Goal: Task Accomplishment & Management: Manage account settings

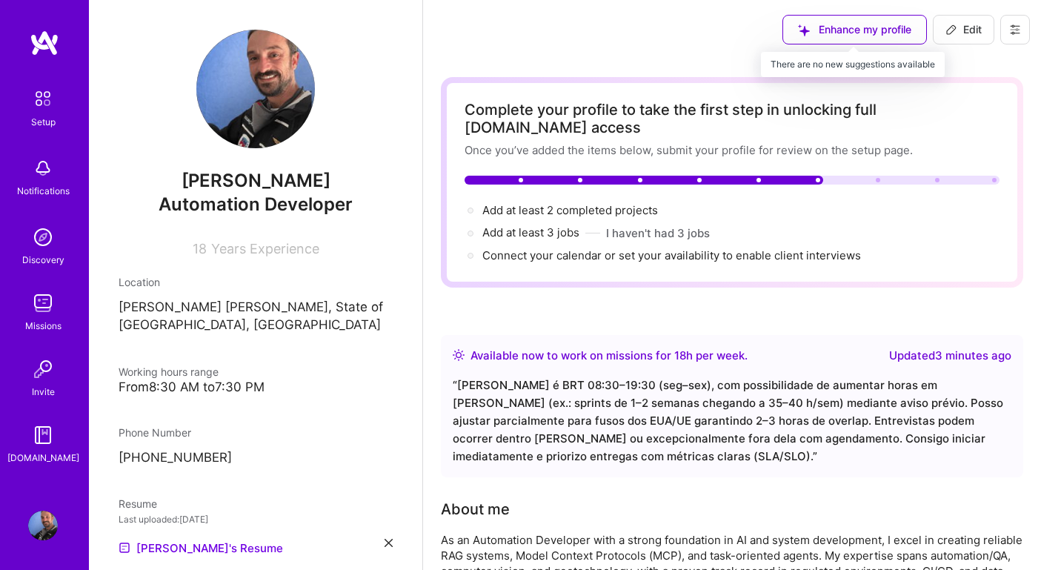
click at [837, 30] on div "Enhance my profile" at bounding box center [854, 30] width 144 height 30
click at [965, 36] on span "Edit" at bounding box center [963, 29] width 36 height 15
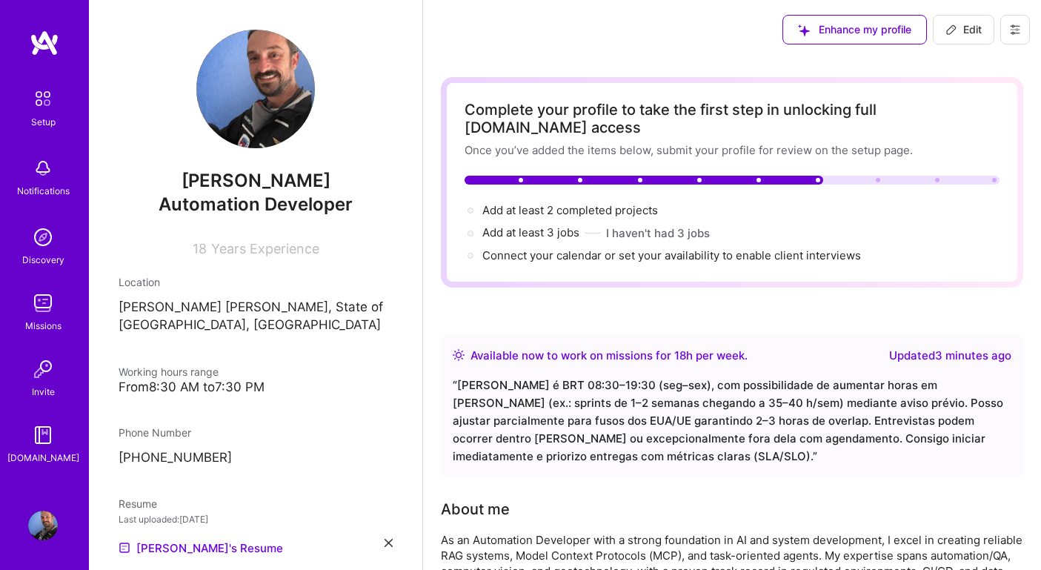
select select "BR"
select select "Right Now"
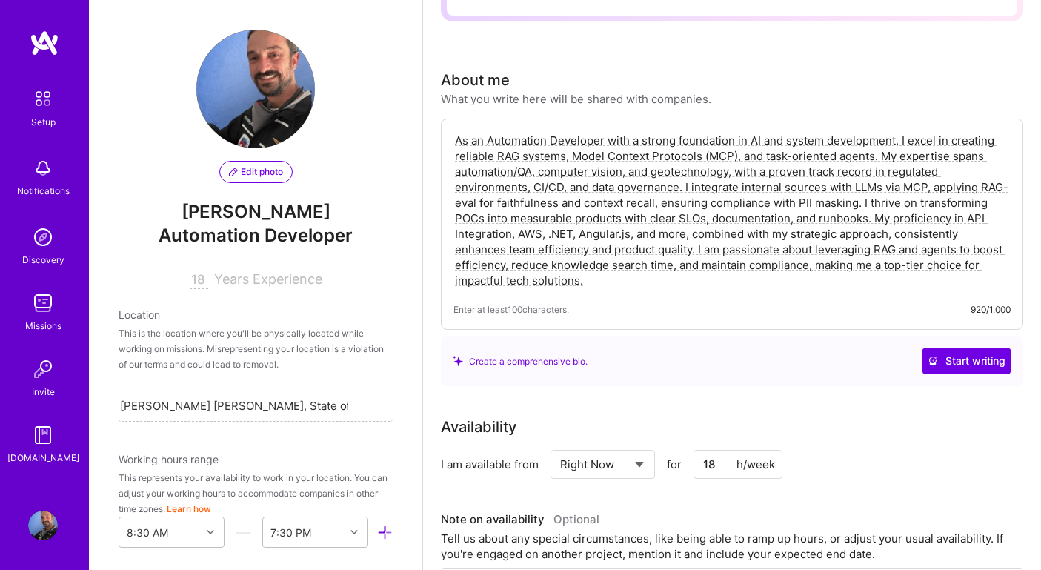
scroll to position [282, 0]
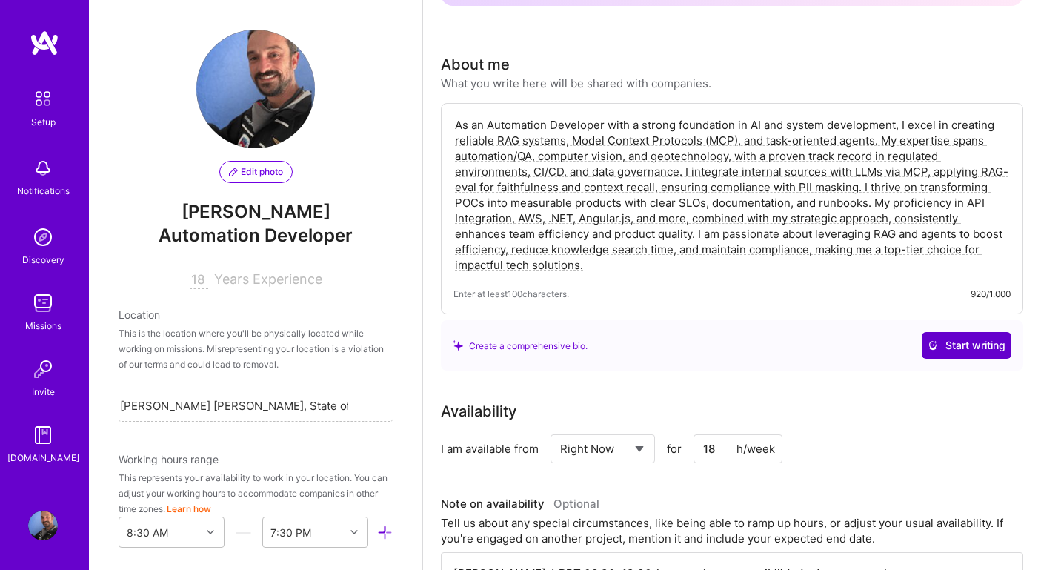
click at [975, 338] on span "Start writing" at bounding box center [967, 345] width 78 height 15
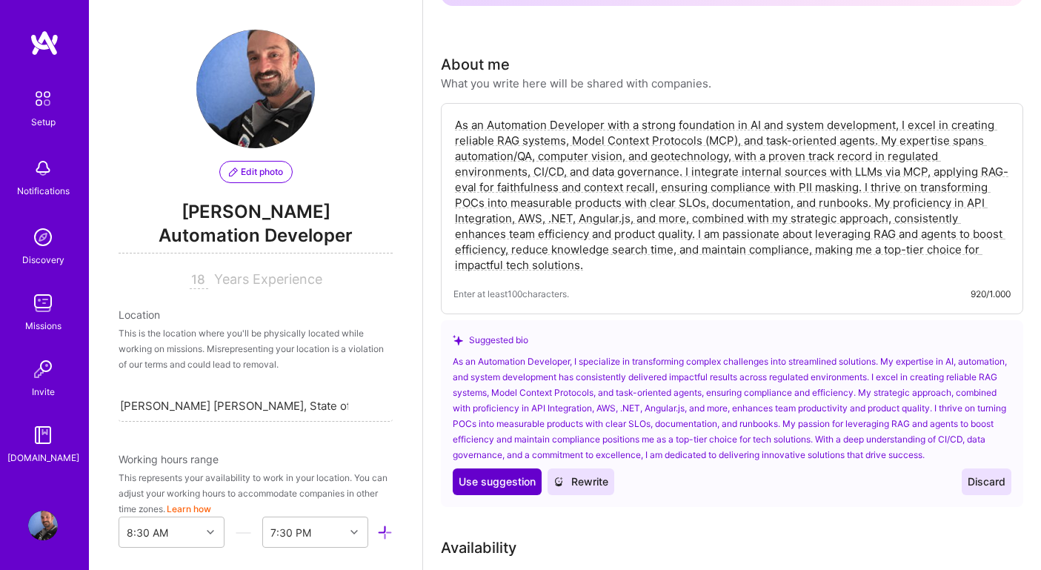
click at [489, 477] on span "Use suggestion" at bounding box center [497, 481] width 77 height 15
type textarea "As an Automation Developer, I specialize in transforming complex challenges int…"
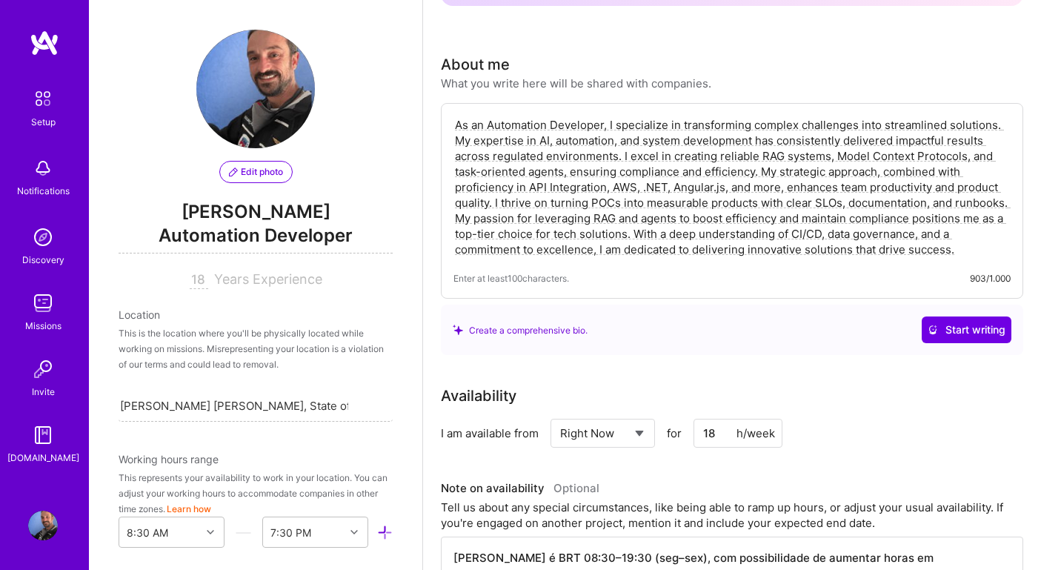
click at [709, 340] on div "Complete your profile to take the first step in unlocking full [DOMAIN_NAME] ac…" at bounding box center [732, 465] width 582 height 1340
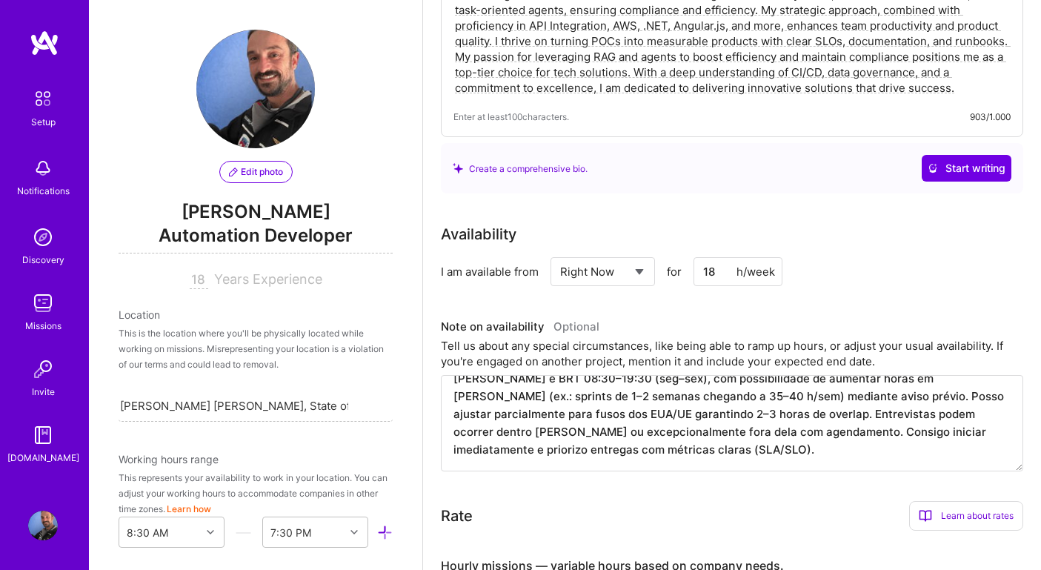
scroll to position [18, 0]
click at [877, 431] on textarea "[PERSON_NAME] é BRT 08:30–19:30 (seg–sex), com possibilidade de aumentar horas …" at bounding box center [732, 423] width 582 height 96
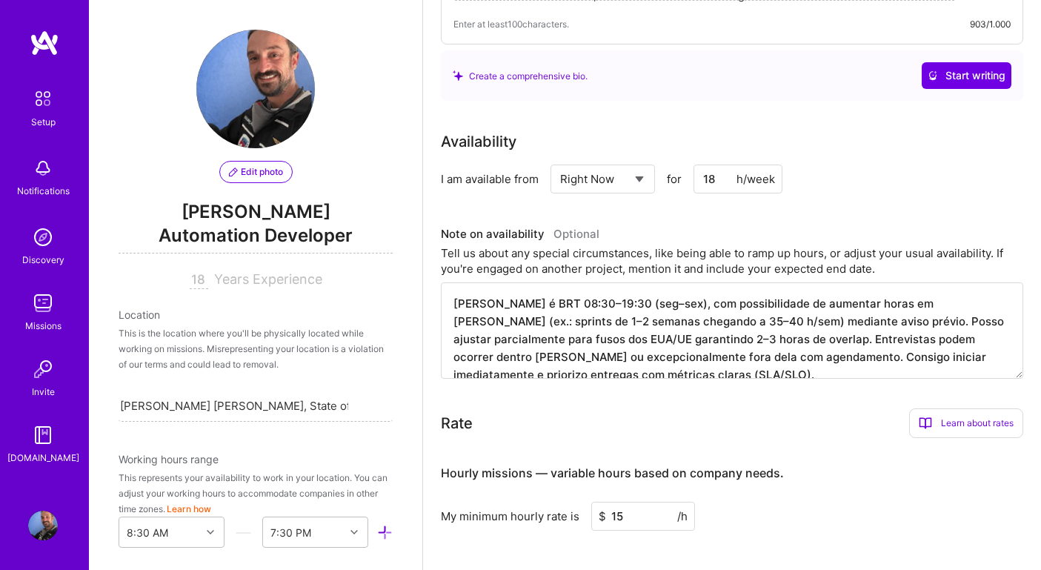
scroll to position [0, 0]
paste textarea "y standard window is 8:30–19:30 BRT (Mon–Fri), with the possibility of increasi…"
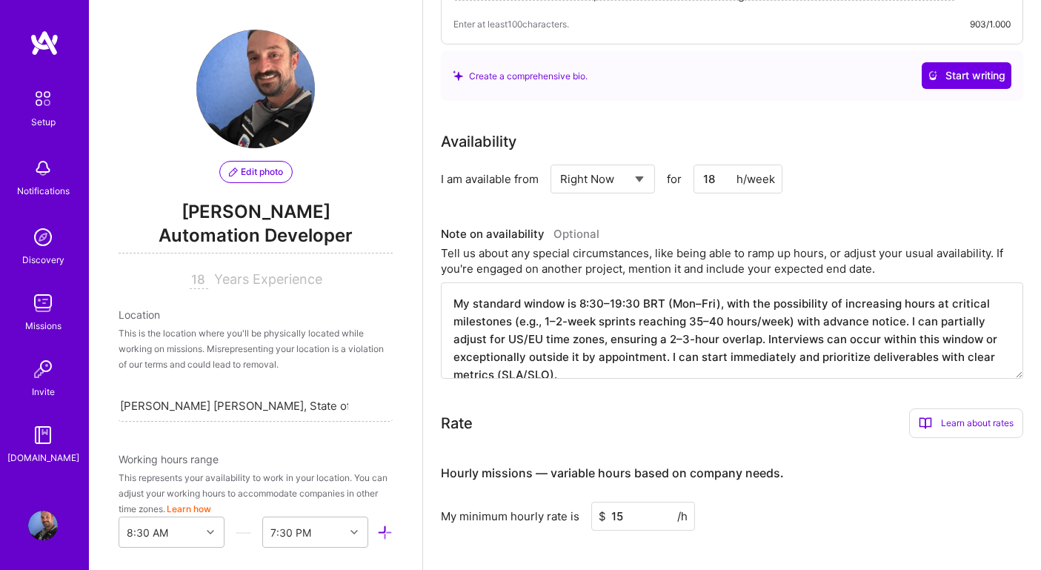
scroll to position [4, 0]
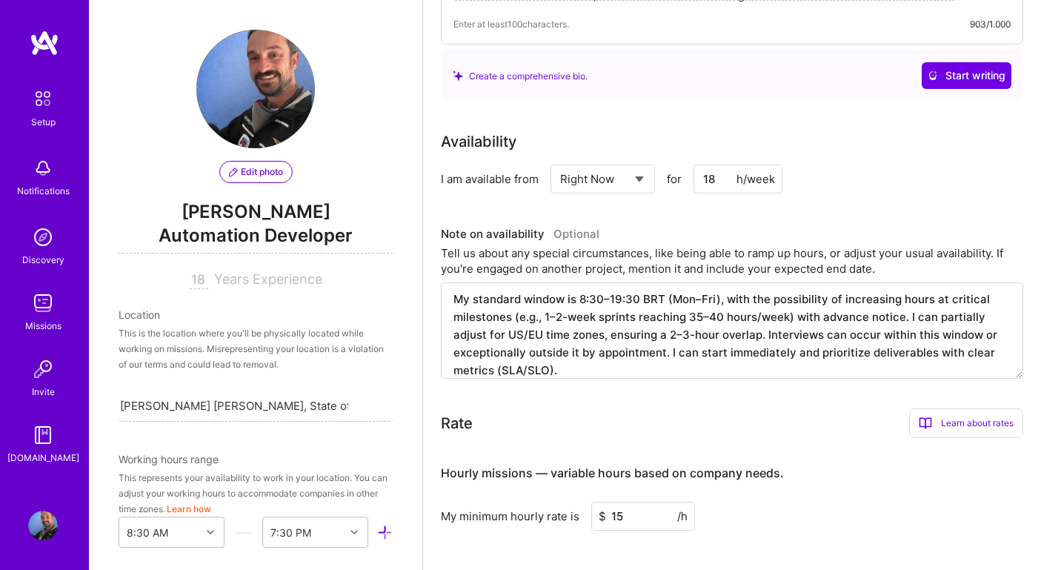
type textarea "My standard window is 8:30–19:30 BRT (Mon–Fri), with the possibility of increas…"
click at [689, 408] on div "Rate Learn about rates Hourly Rate What is hourly rate? This model involves pay…" at bounding box center [732, 423] width 582 height 30
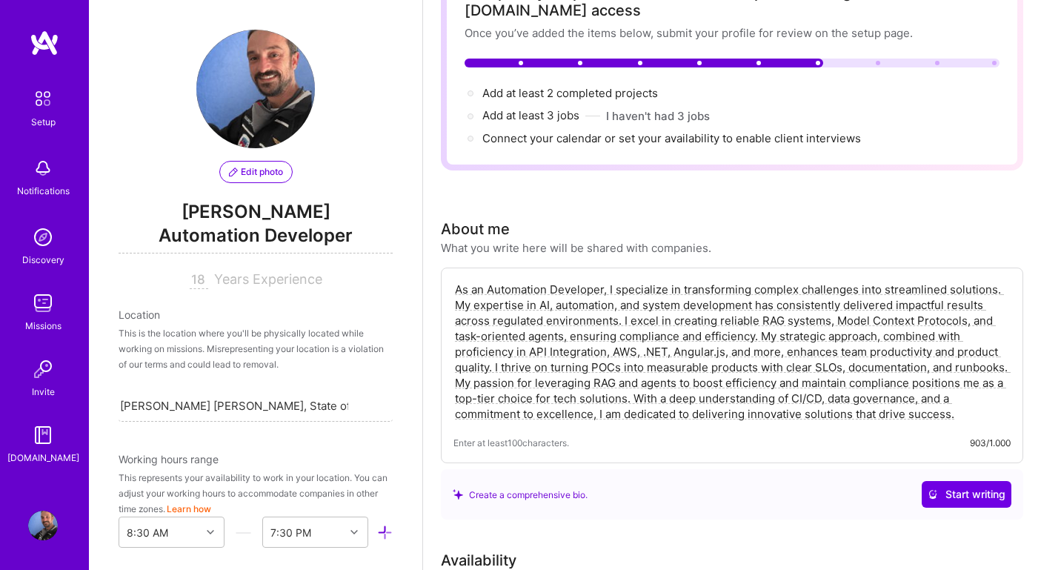
scroll to position [0, 0]
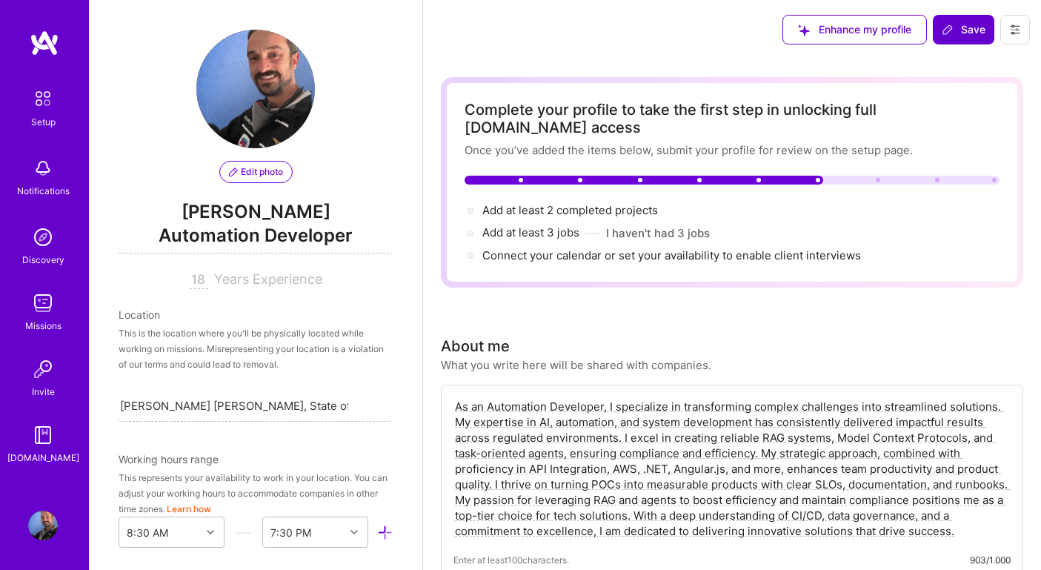
click at [955, 32] on span "Save" at bounding box center [964, 29] width 44 height 15
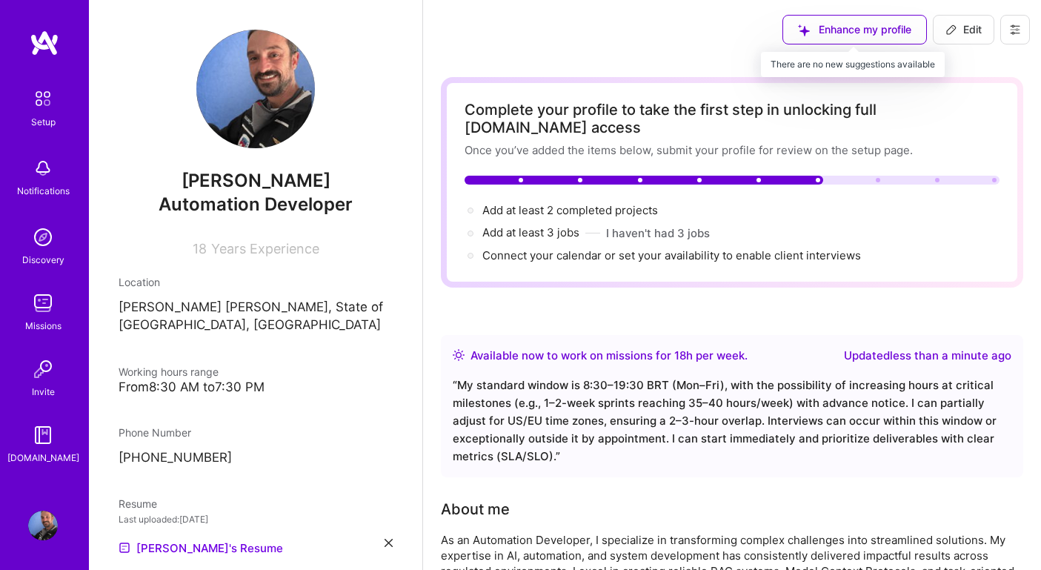
click at [798, 28] on div "Enhance my profile" at bounding box center [854, 30] width 144 height 30
click at [863, 30] on div "Enhance my profile" at bounding box center [854, 30] width 144 height 30
click at [819, 33] on div "Enhance my profile" at bounding box center [854, 30] width 144 height 30
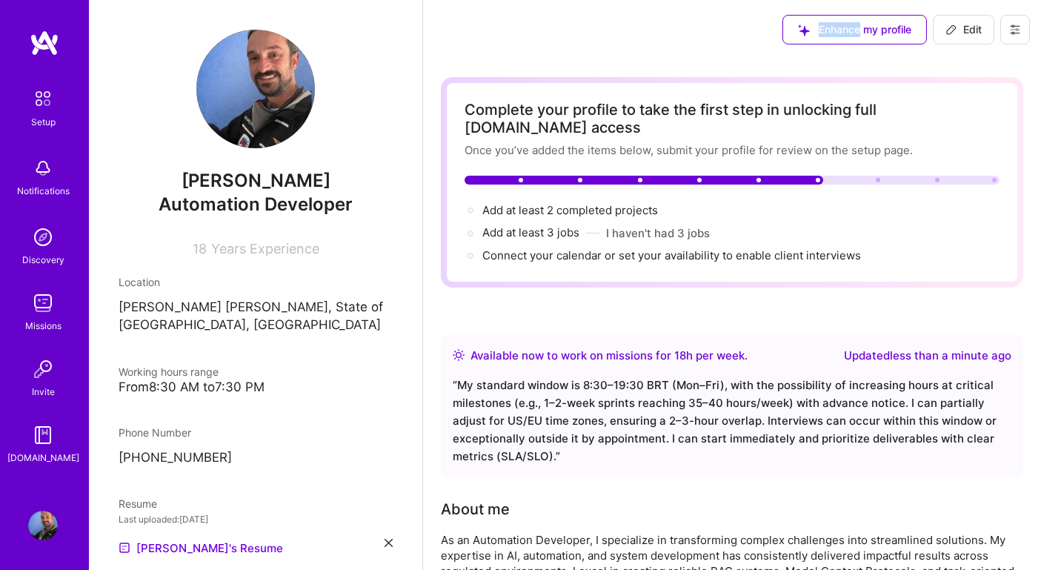
click at [819, 33] on div "Enhance my profile" at bounding box center [854, 30] width 144 height 30
click at [649, 81] on div "Complete your profile to take the first step in unlocking full [DOMAIN_NAME] ac…" at bounding box center [732, 182] width 582 height 210
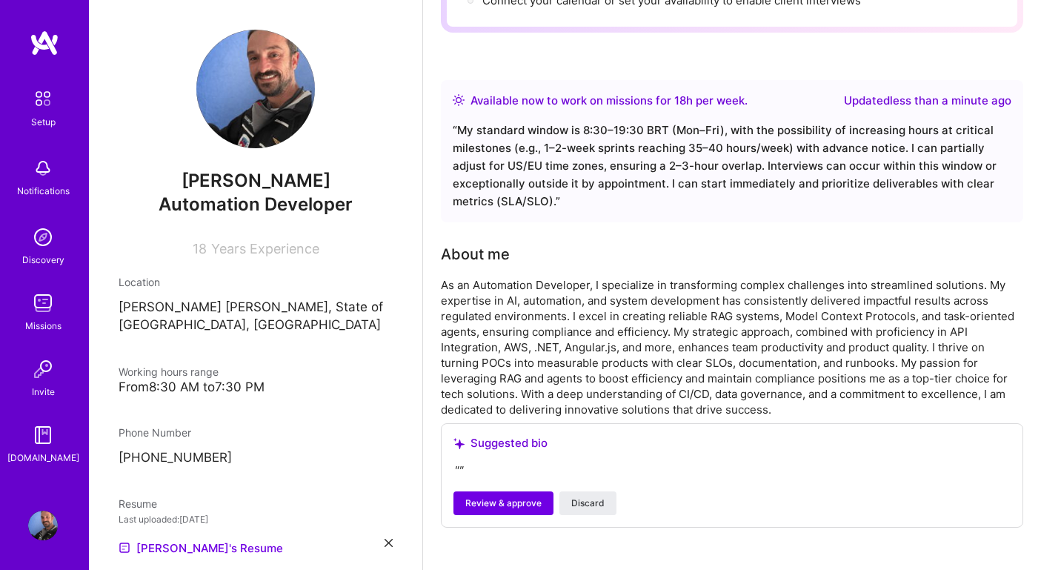
scroll to position [307, 0]
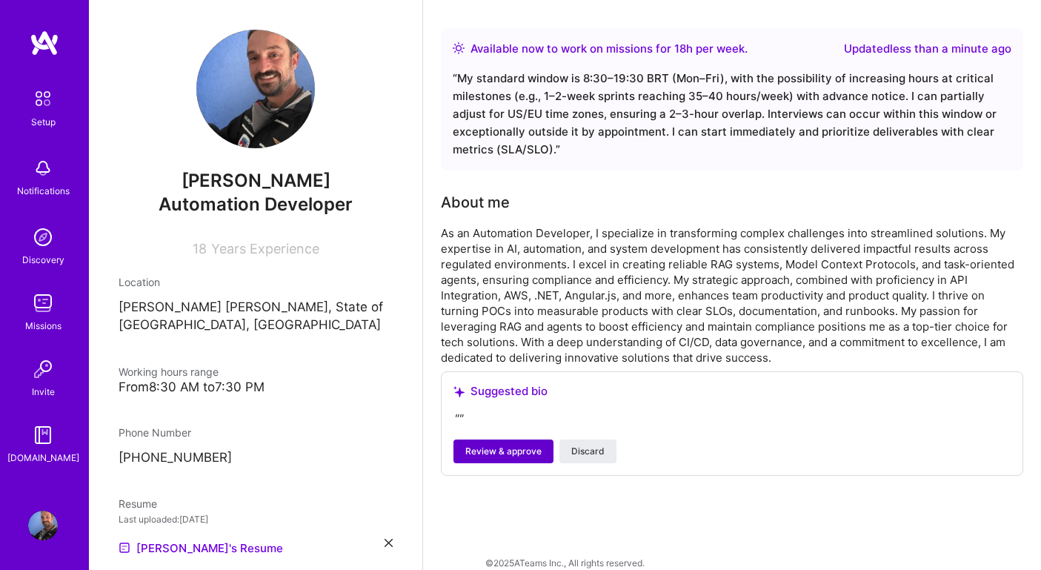
click at [512, 445] on span "Review & approve" at bounding box center [503, 451] width 76 height 13
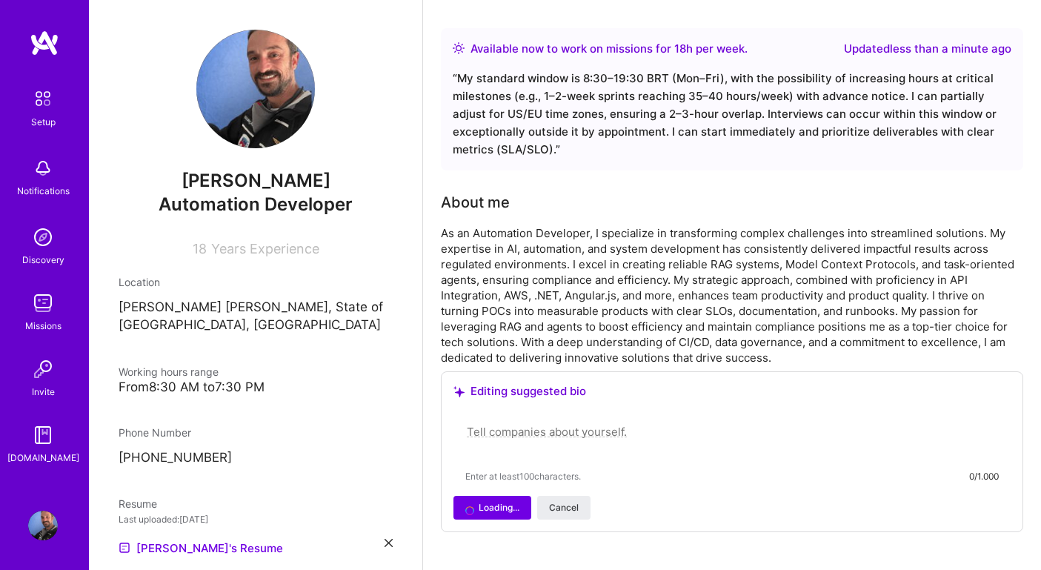
click at [525, 384] on div "Editing suggested bio" at bounding box center [731, 391] width 557 height 15
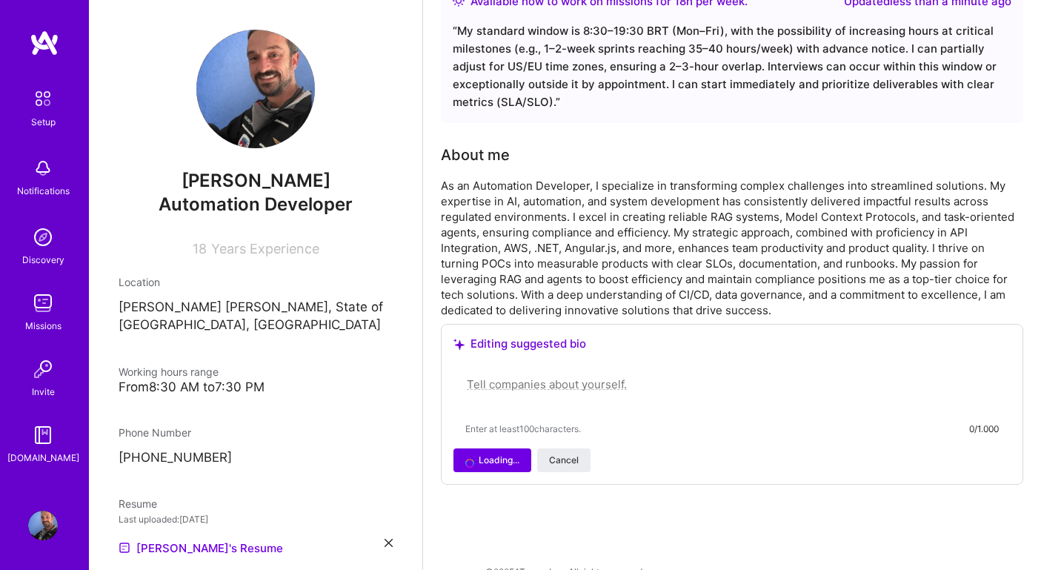
scroll to position [364, 0]
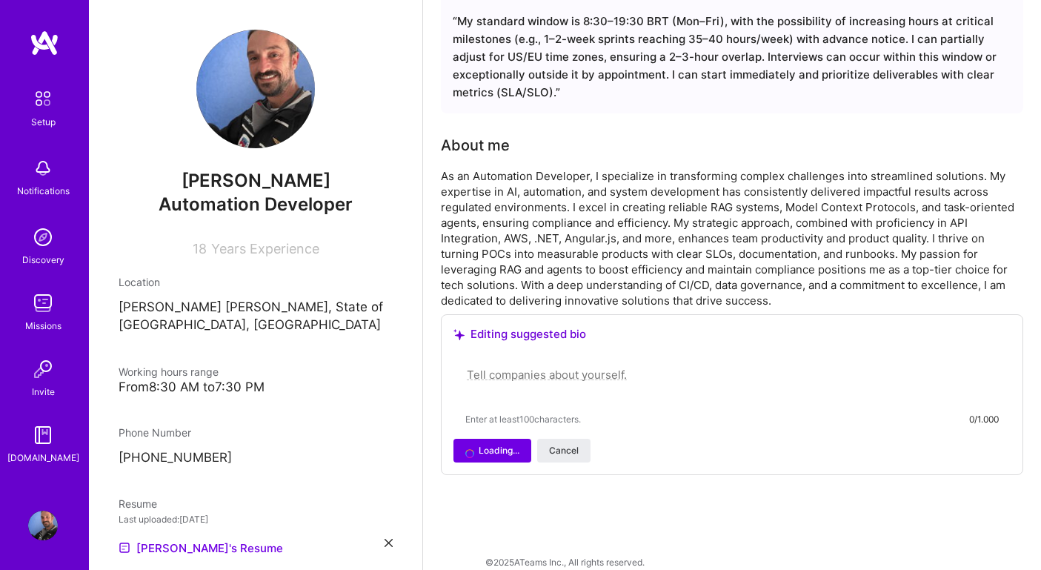
click at [638, 513] on div "Complete your profile to take the first step in unlocking full [DOMAIN_NAME] ac…" at bounding box center [732, 132] width 582 height 839
